Goal: Information Seeking & Learning: Check status

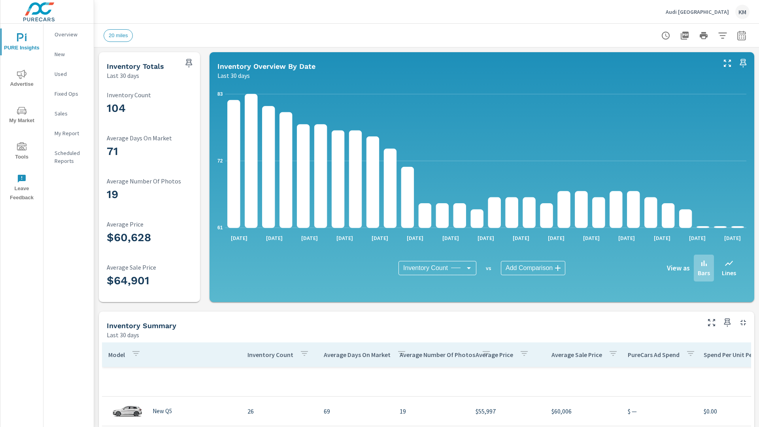
click at [703, 268] on p "Bars" at bounding box center [703, 272] width 12 height 9
click at [741, 35] on icon "button" at bounding box center [741, 36] width 5 height 3
select select "Last 30 days"
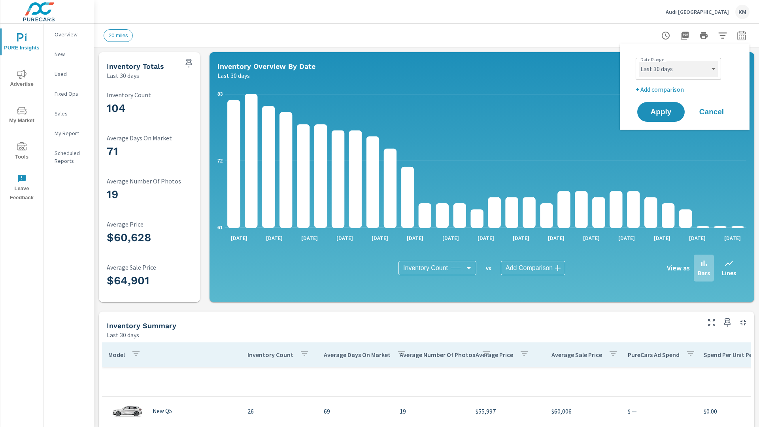
click at [678, 69] on select "Custom [DATE] Last week Last 7 days Last 14 days Last 30 days Last 45 days Last…" at bounding box center [678, 69] width 79 height 16
click at [661, 112] on span "Apply" at bounding box center [661, 112] width 32 height 8
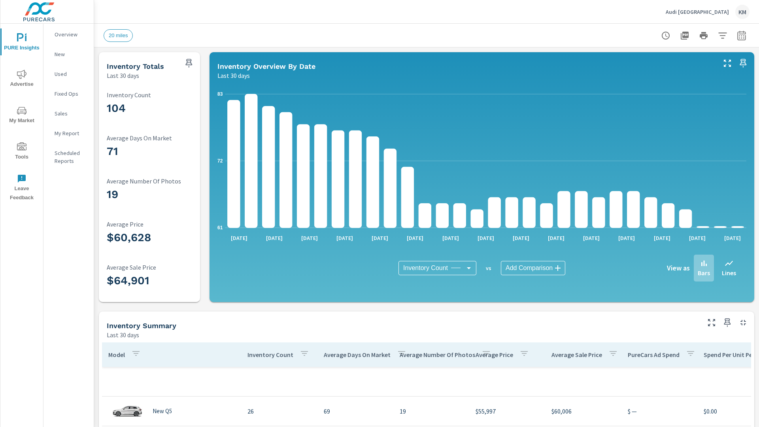
click at [68, 54] on p "New" at bounding box center [71, 54] width 33 height 8
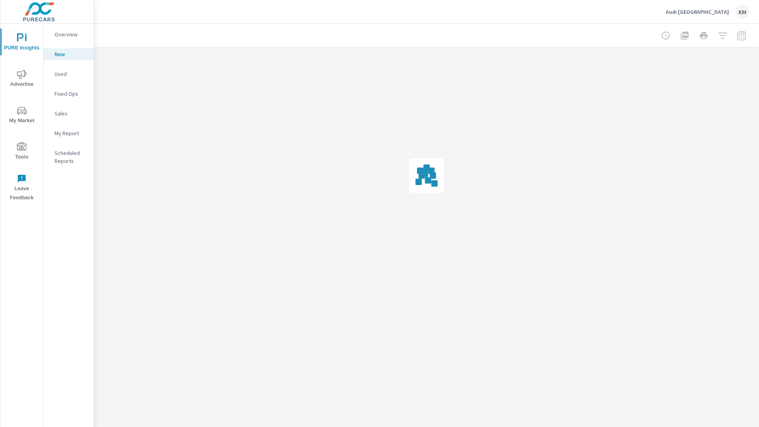
click at [68, 74] on p "Used" at bounding box center [71, 74] width 33 height 8
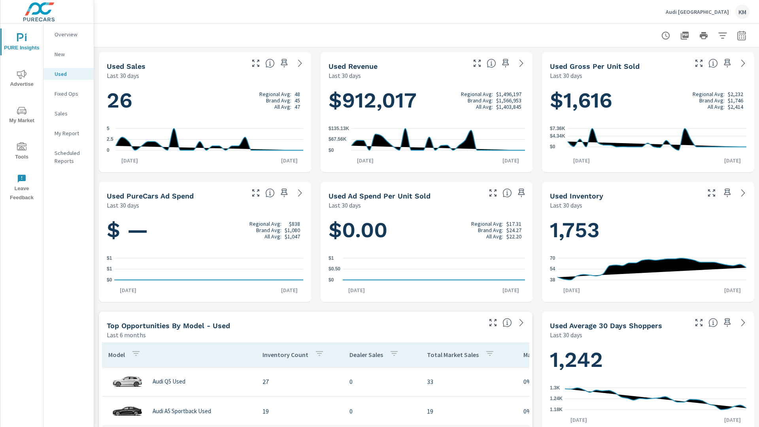
click at [68, 54] on p "New" at bounding box center [71, 54] width 33 height 8
